Goal: Task Accomplishment & Management: Use online tool/utility

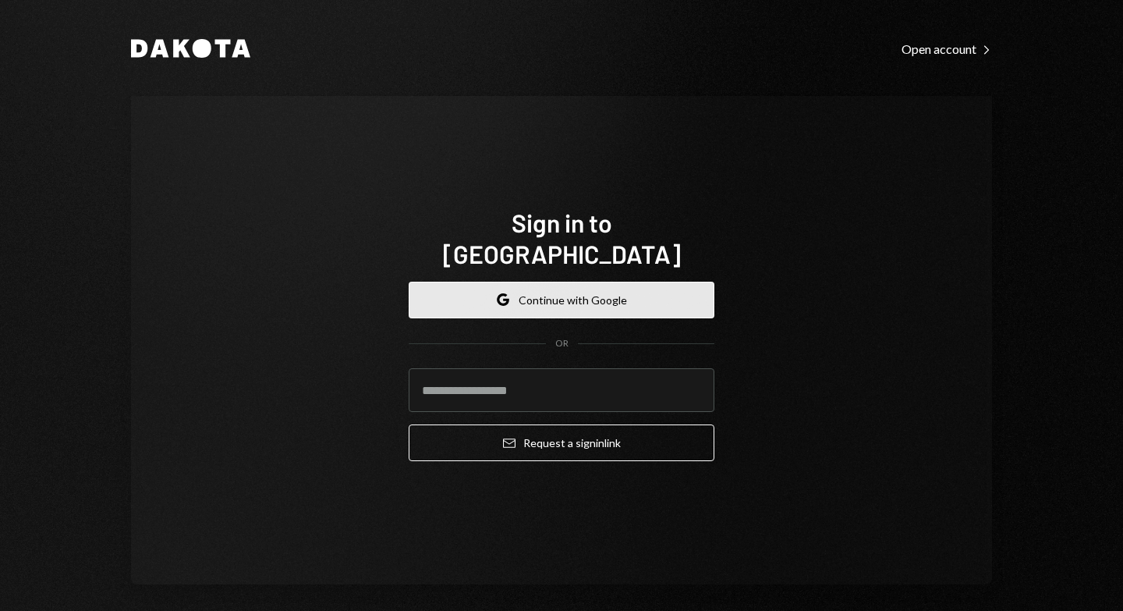
click at [580, 286] on button "Google Continue with Google" at bounding box center [562, 300] width 306 height 37
click at [602, 289] on button "Google Continue with Google" at bounding box center [562, 300] width 306 height 37
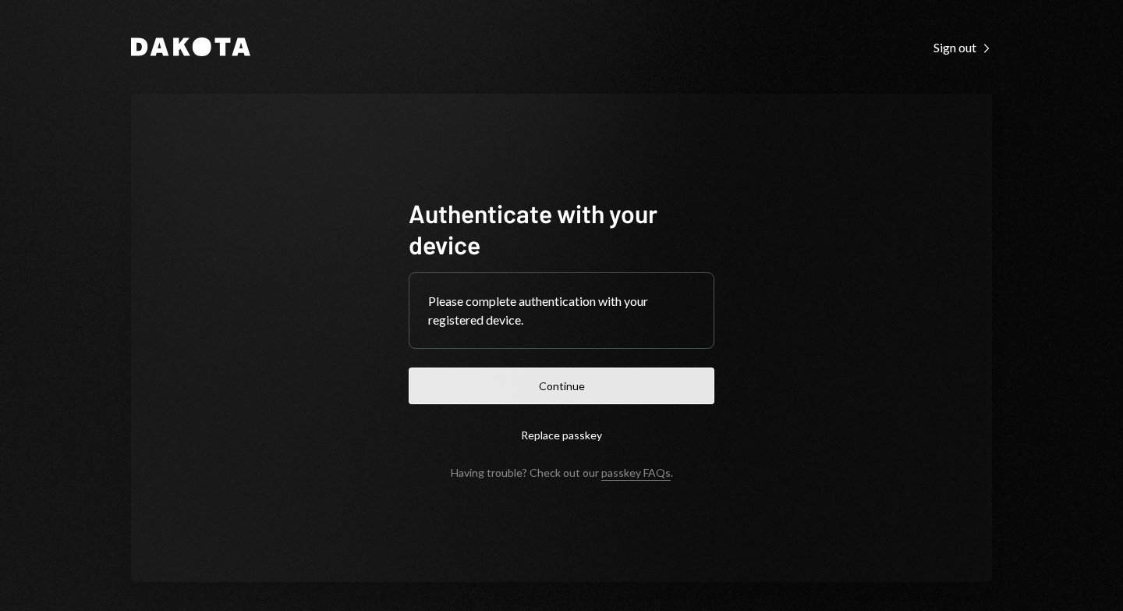
click at [559, 389] on button "Continue" at bounding box center [562, 385] width 306 height 37
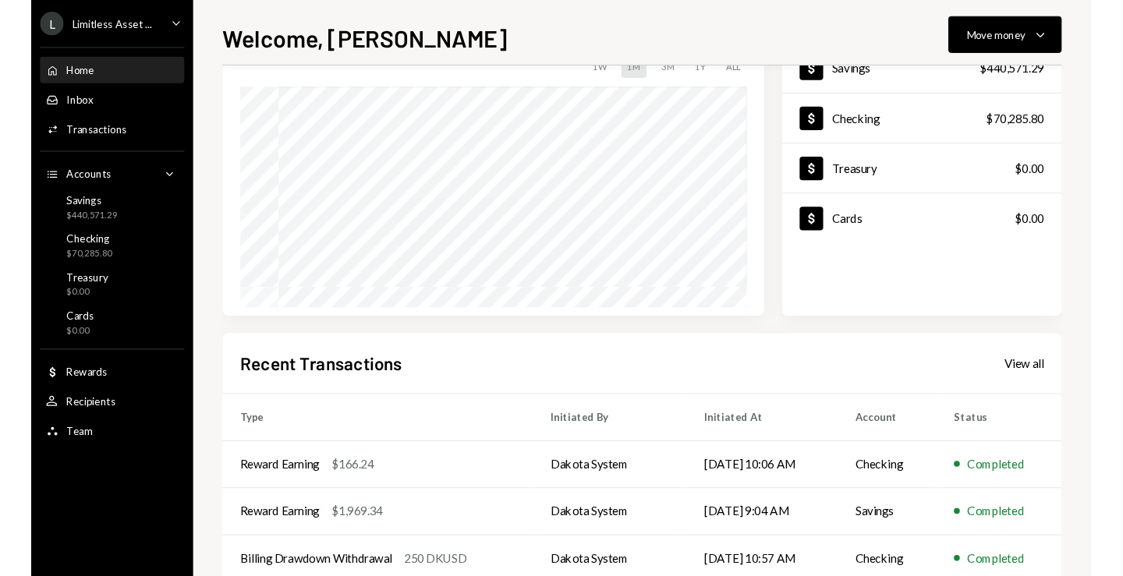
scroll to position [255, 0]
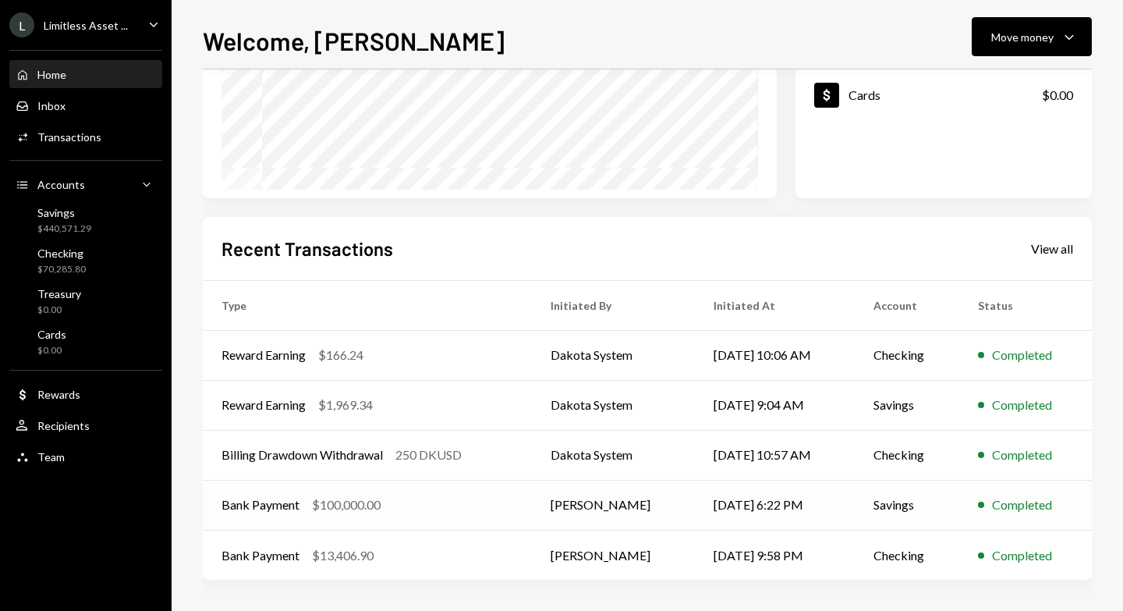
click at [290, 505] on div "Bank Payment" at bounding box center [261, 504] width 78 height 19
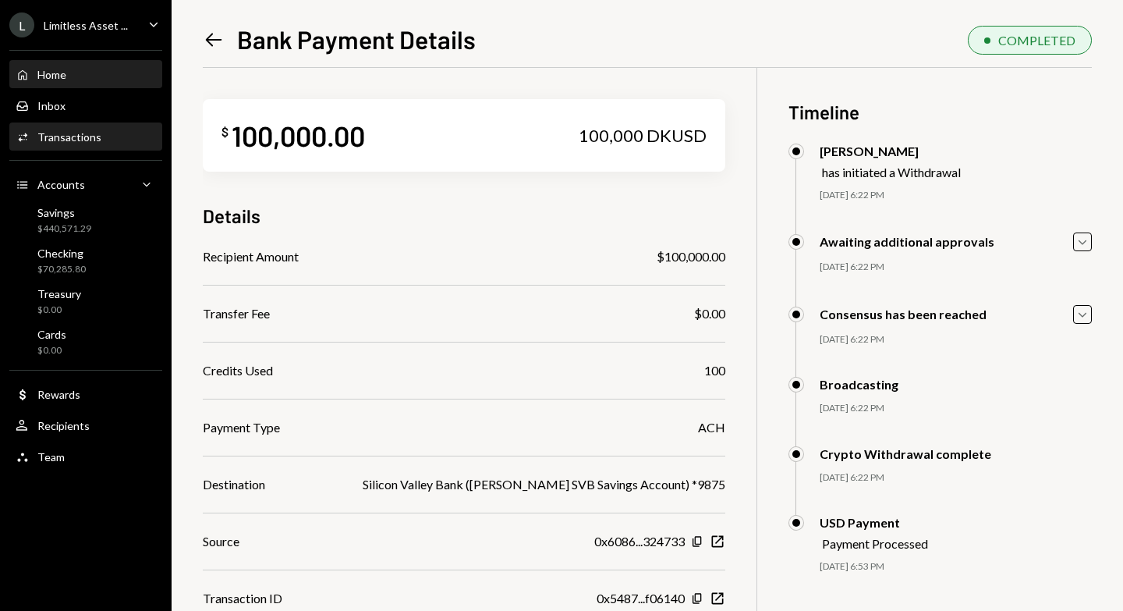
click at [43, 77] on div "Home" at bounding box center [51, 74] width 29 height 13
